Goal: Navigation & Orientation: Find specific page/section

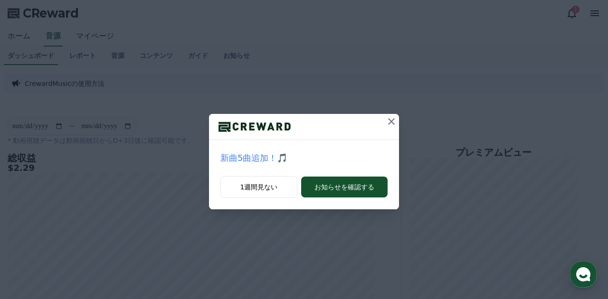
click at [388, 121] on icon at bounding box center [391, 121] width 11 height 11
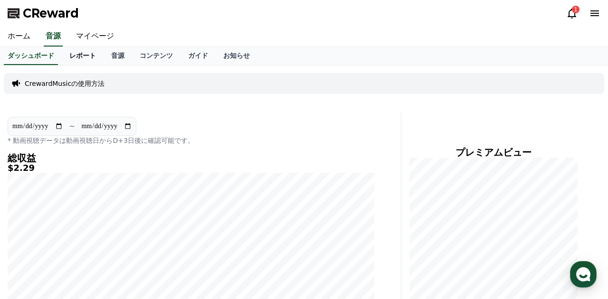
click at [93, 58] on link "レポート" at bounding box center [83, 56] width 42 height 18
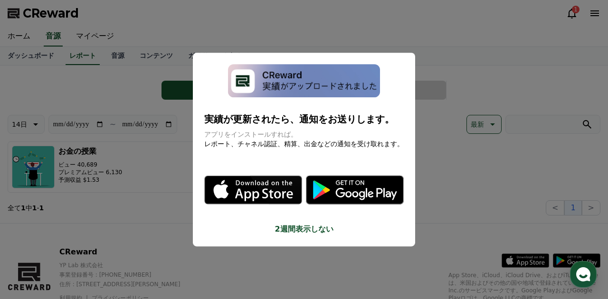
click at [93, 78] on button "close modal" at bounding box center [304, 149] width 608 height 299
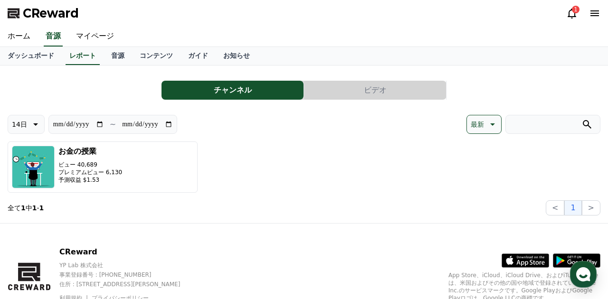
click at [361, 90] on button "ビデオ" at bounding box center [375, 90] width 142 height 19
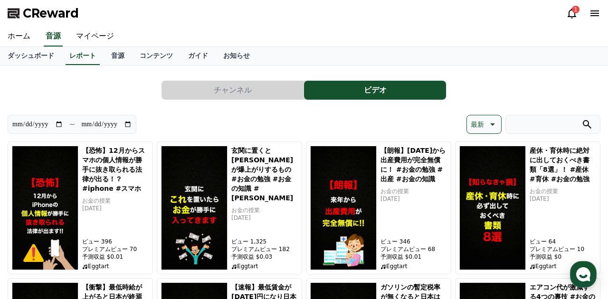
click at [263, 89] on button "チャンネル" at bounding box center [233, 90] width 142 height 19
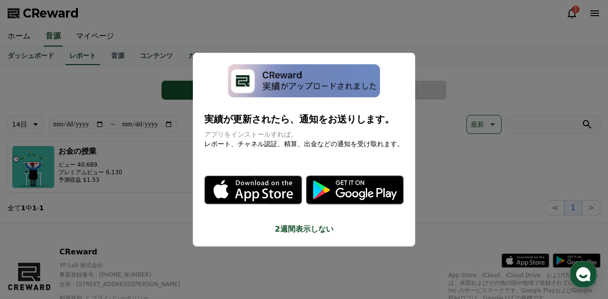
click at [147, 120] on button "close modal" at bounding box center [304, 149] width 608 height 299
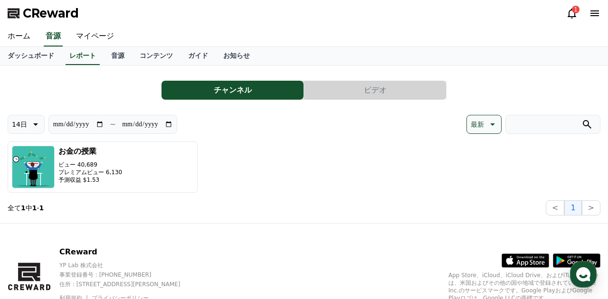
click at [370, 91] on button "ビデオ" at bounding box center [375, 90] width 142 height 19
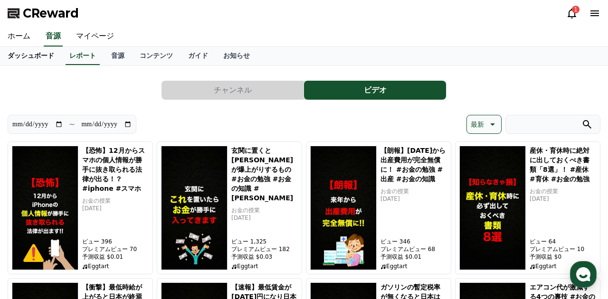
click at [39, 55] on link "ダッシュボード" at bounding box center [31, 56] width 62 height 18
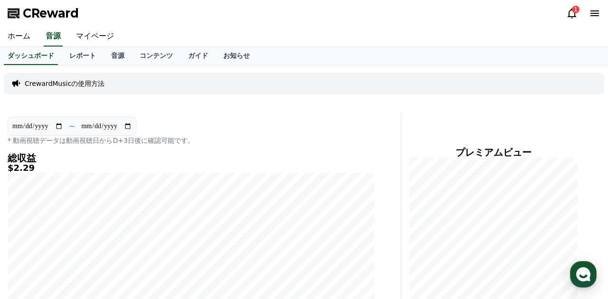
click at [427, 12] on div "CReward 1" at bounding box center [304, 13] width 608 height 27
click at [396, 82] on div "CrewardMusicの使用方法" at bounding box center [304, 83] width 601 height 21
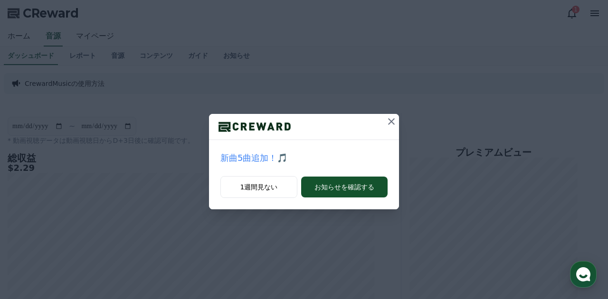
click at [390, 120] on icon at bounding box center [391, 121] width 7 height 7
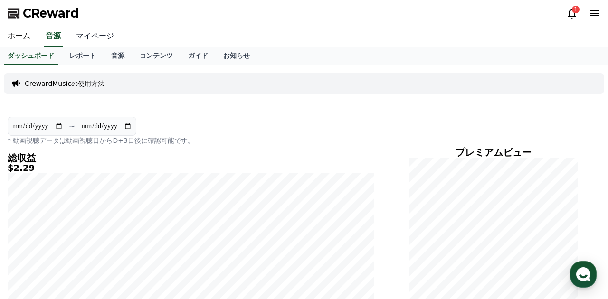
click at [97, 35] on link "マイページ" at bounding box center [94, 37] width 53 height 20
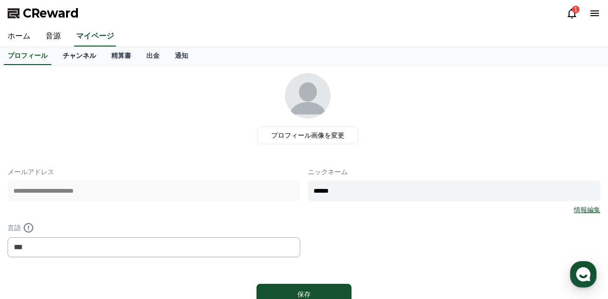
click at [83, 54] on link "チャンネル" at bounding box center [79, 56] width 48 height 18
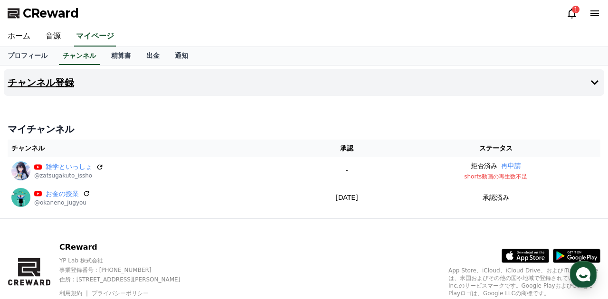
click at [152, 74] on button "チャンネル登録" at bounding box center [304, 82] width 601 height 27
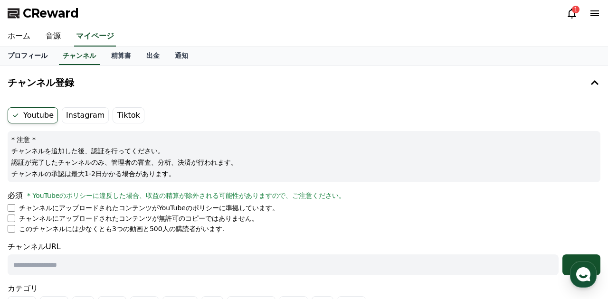
click at [28, 58] on link "プロフィール" at bounding box center [27, 56] width 55 height 18
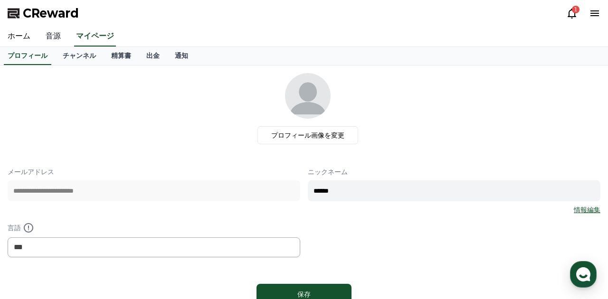
click at [39, 44] on link "音源" at bounding box center [53, 37] width 30 height 20
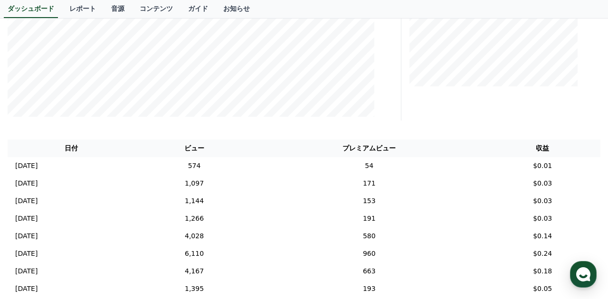
scroll to position [575, 0]
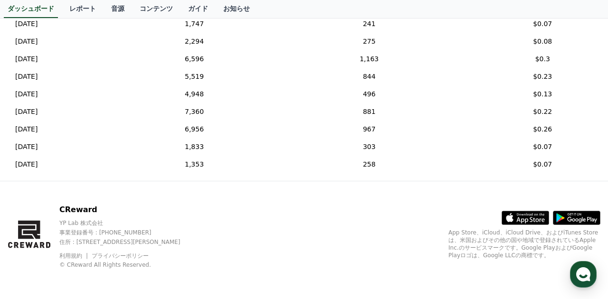
click at [348, 262] on div "CReward YP Lab 株式会社 事業登録番号 : 655-81-03655 住所 : 京畿道金浦市陽村邑陽谷路495, 3階305-BI16号 利用規…" at bounding box center [304, 241] width 608 height 118
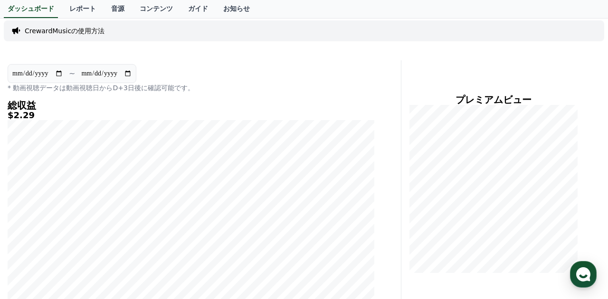
scroll to position [0, 0]
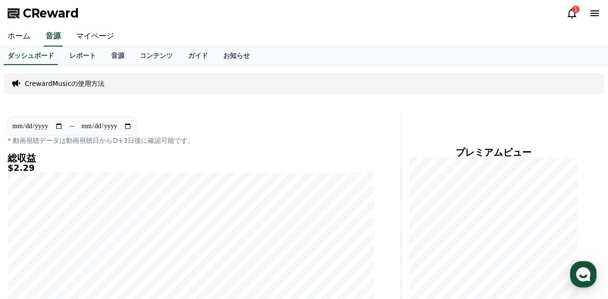
click at [381, 78] on div "CrewardMusicの使用方法" at bounding box center [304, 83] width 601 height 21
